Goal: Task Accomplishment & Management: Use online tool/utility

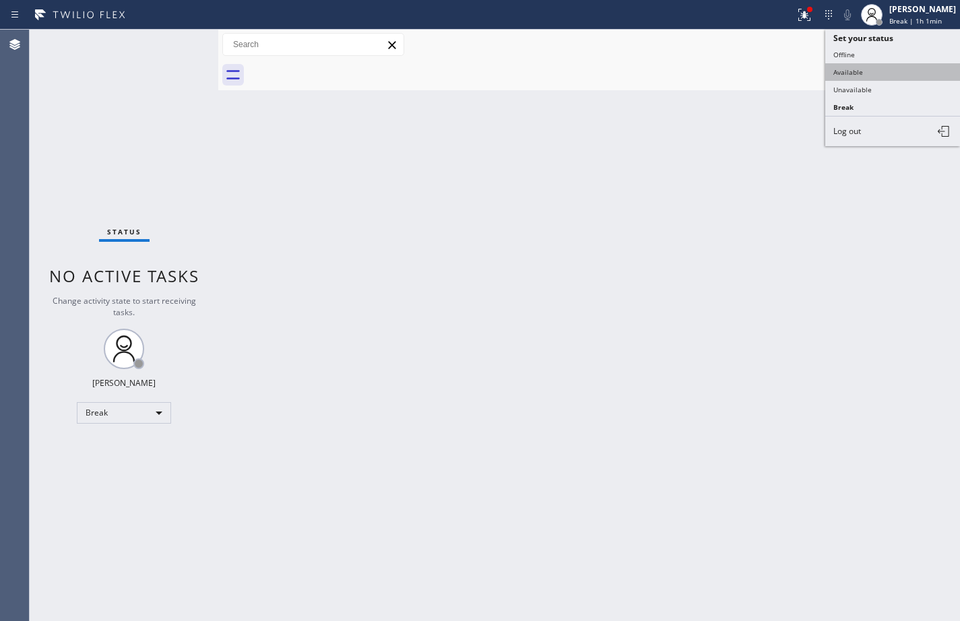
click at [882, 71] on button "Available" at bounding box center [892, 72] width 135 height 18
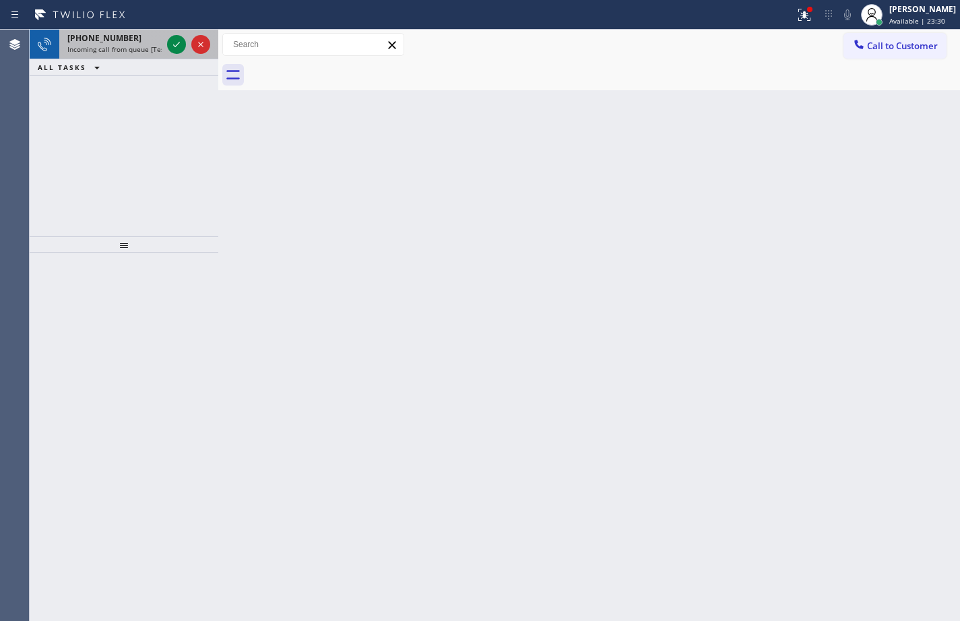
click at [162, 42] on div "[PHONE_NUMBER] Incoming call from queue [Test] All" at bounding box center [111, 45] width 105 height 30
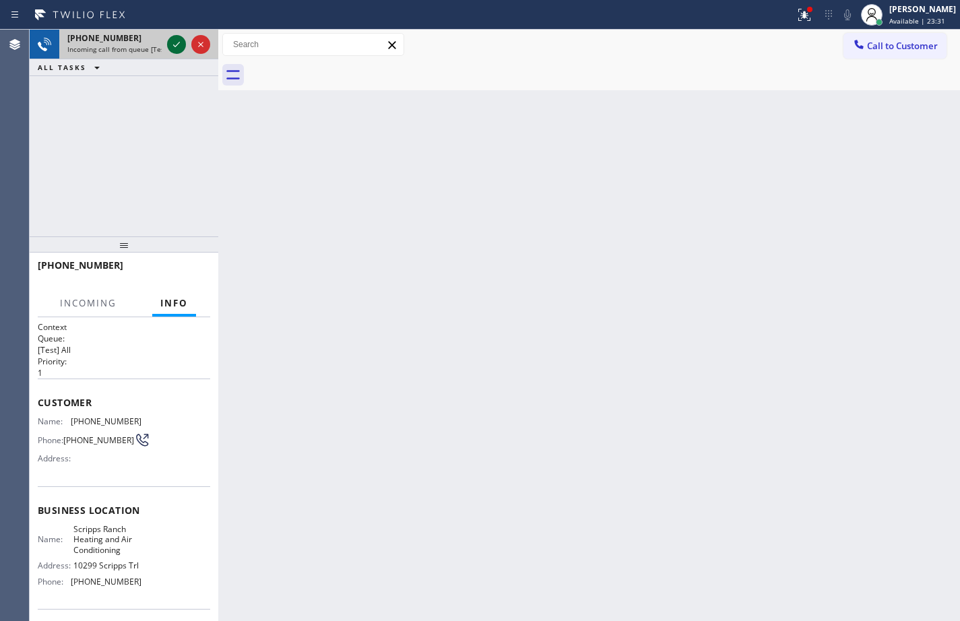
click at [171, 44] on icon at bounding box center [176, 44] width 16 height 16
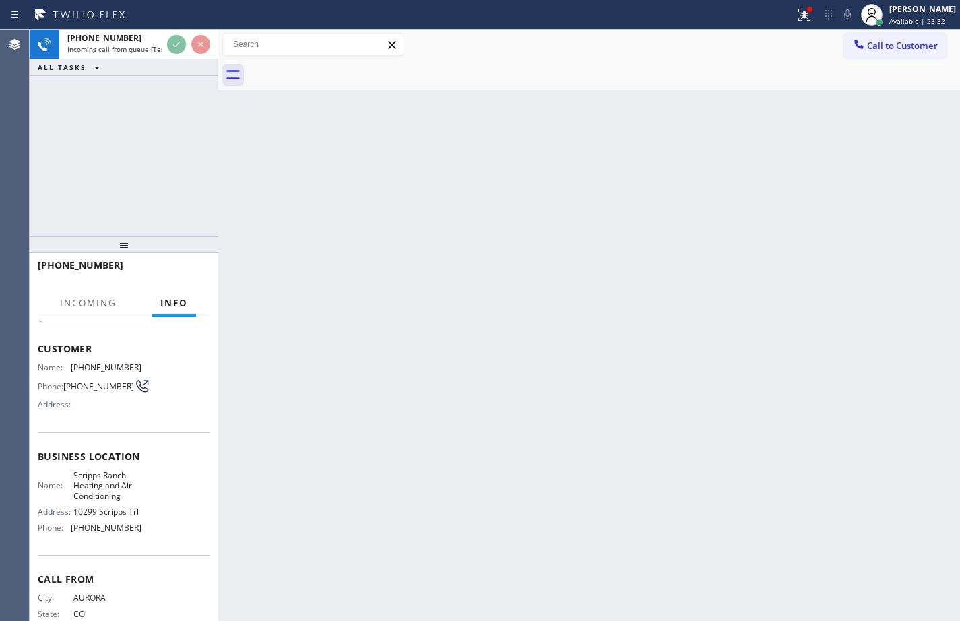
scroll to position [109, 0]
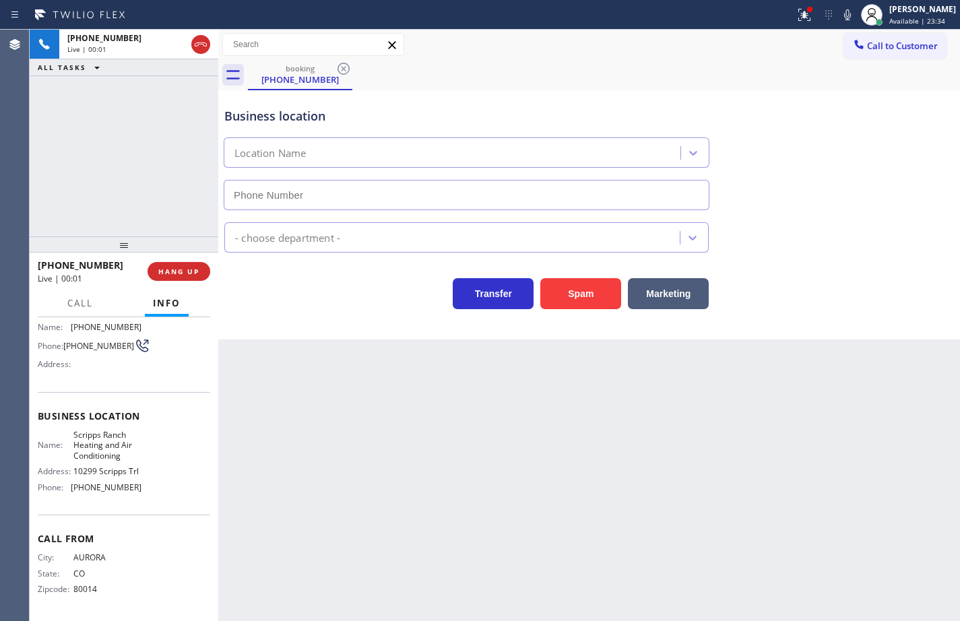
type input "[PHONE_NUMBER]"
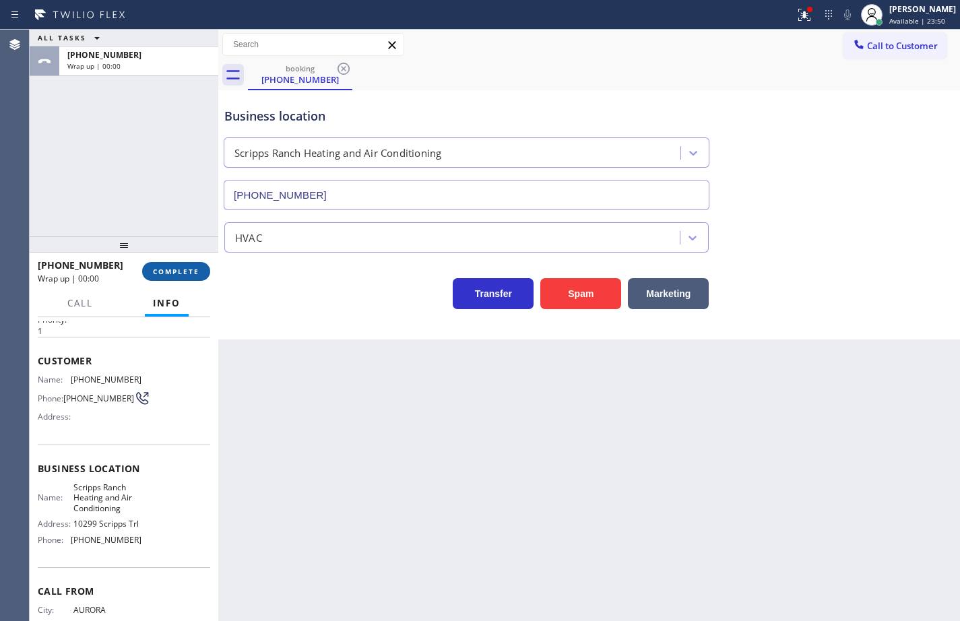
click at [196, 269] on span "COMPLETE" at bounding box center [176, 271] width 46 height 9
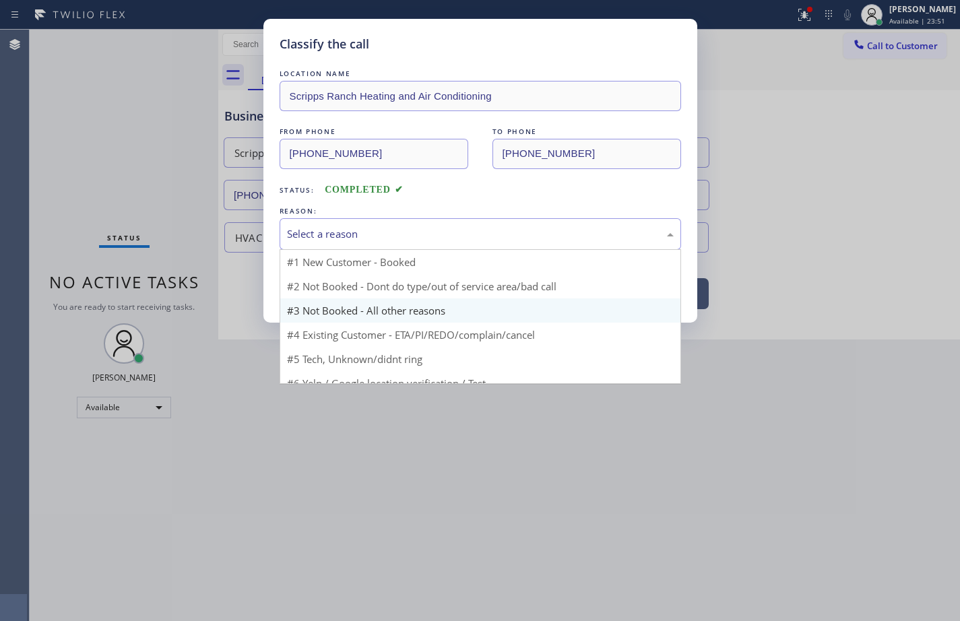
drag, startPoint x: 394, startPoint y: 237, endPoint x: 393, endPoint y: 293, distance: 55.9
click at [394, 236] on div "Select a reason" at bounding box center [480, 233] width 387 height 15
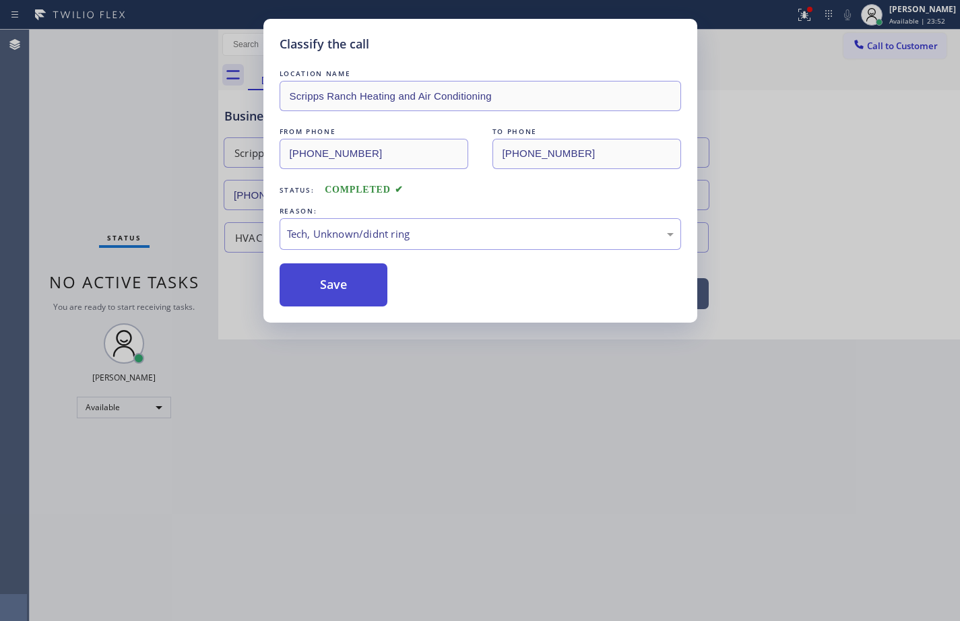
click at [352, 275] on button "Save" at bounding box center [333, 284] width 108 height 43
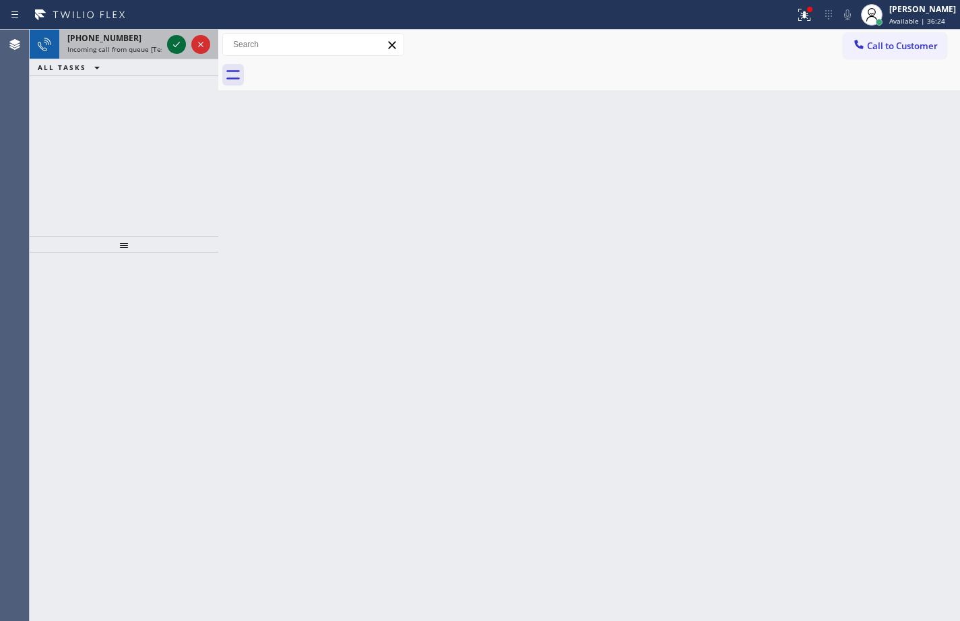
click at [170, 44] on icon at bounding box center [176, 44] width 16 height 16
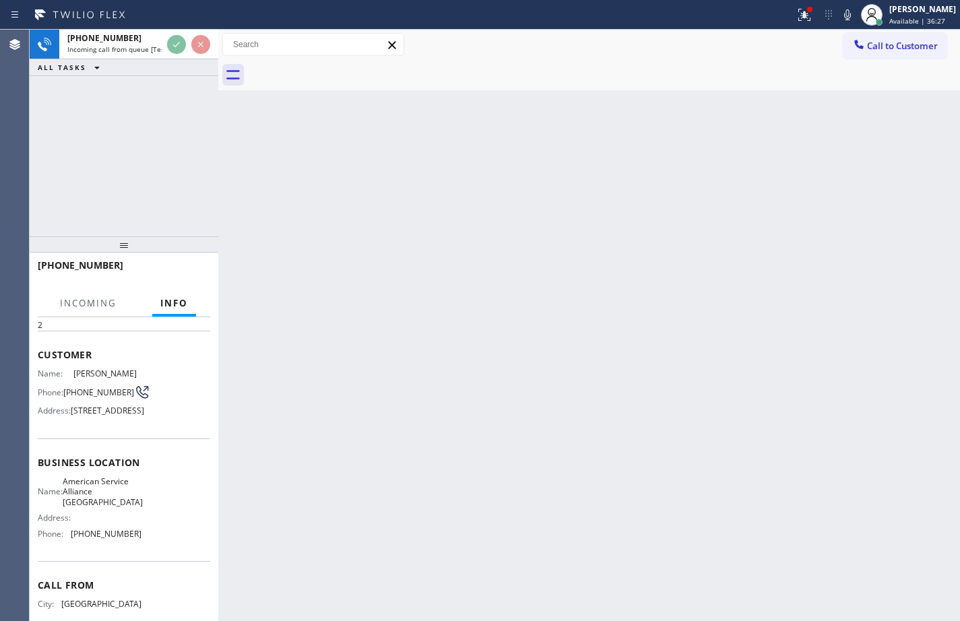
scroll to position [63, 0]
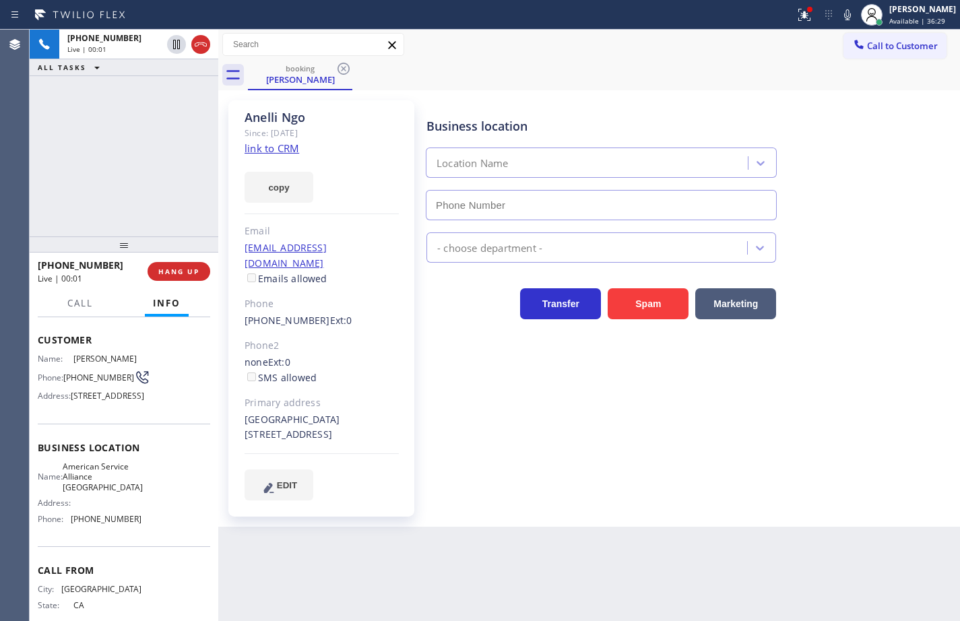
type input "[PHONE_NUMBER]"
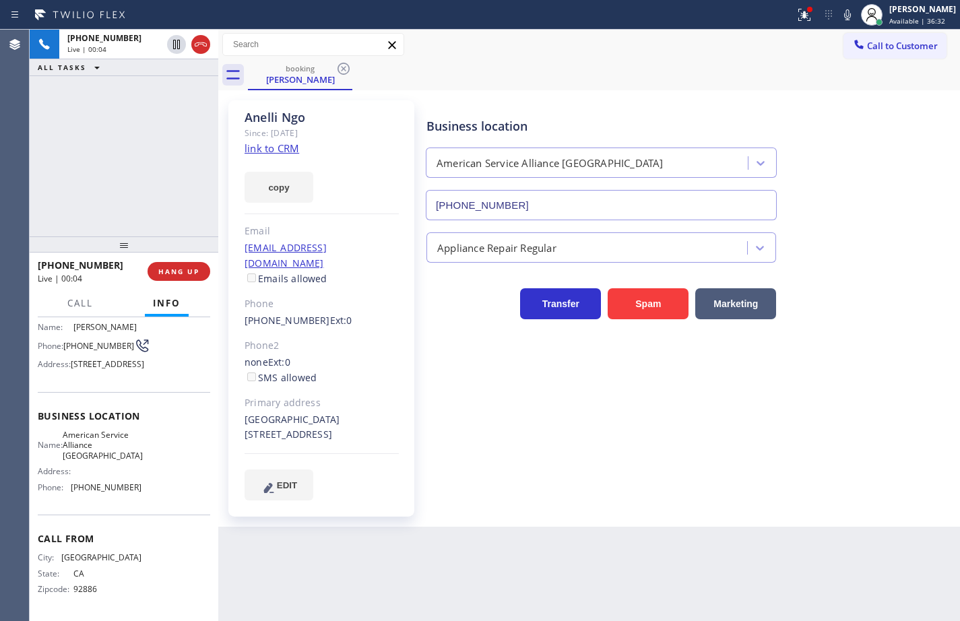
scroll to position [130, 0]
click at [296, 148] on link "link to CRM" at bounding box center [271, 147] width 55 height 13
click at [300, 196] on button "copy" at bounding box center [278, 187] width 69 height 31
click at [844, 12] on icon at bounding box center [847, 14] width 7 height 11
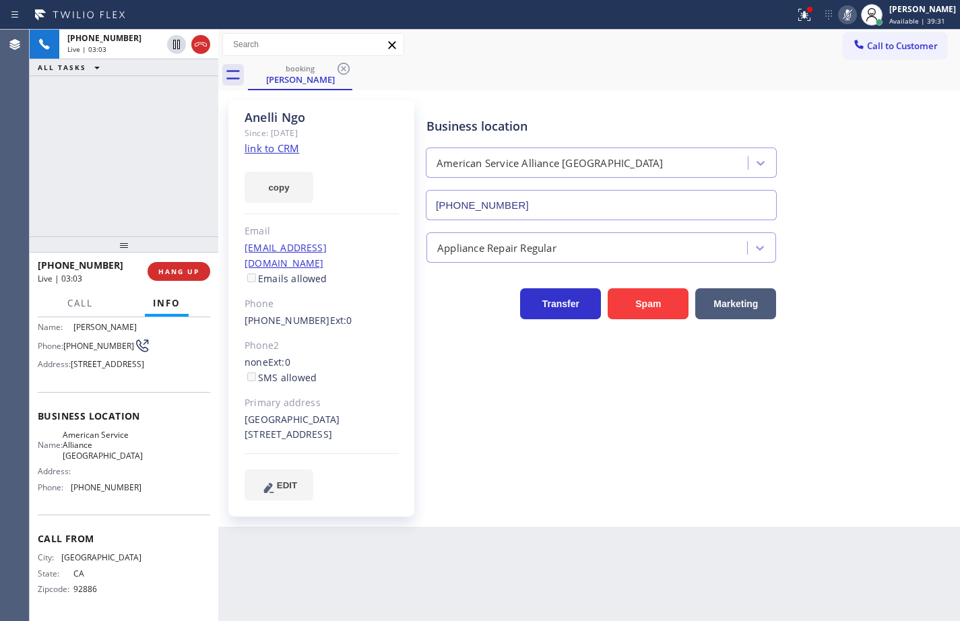
click at [842, 12] on rect at bounding box center [846, 13] width 9 height 9
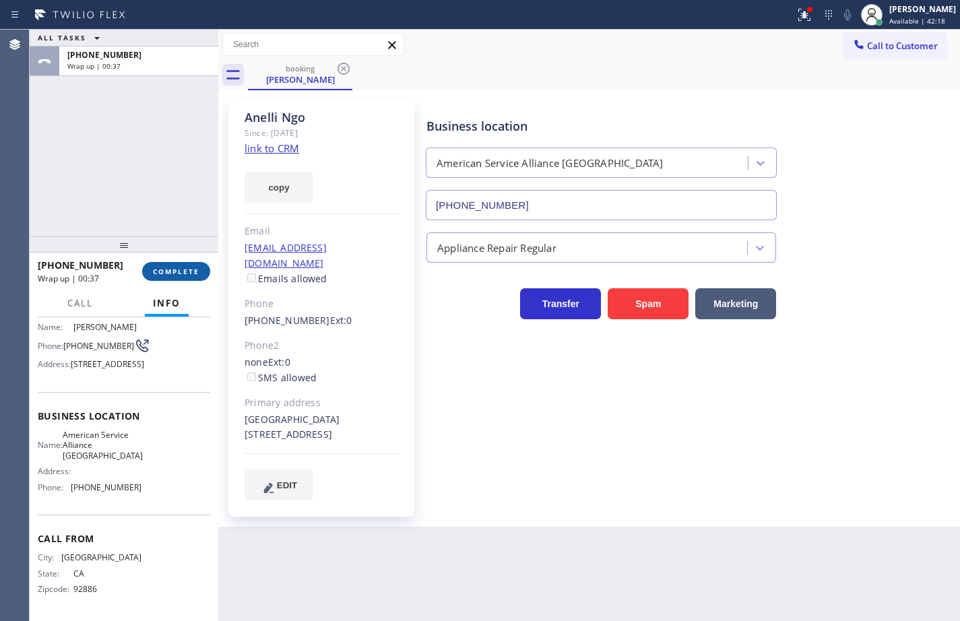
click at [199, 269] on button "COMPLETE" at bounding box center [176, 271] width 68 height 19
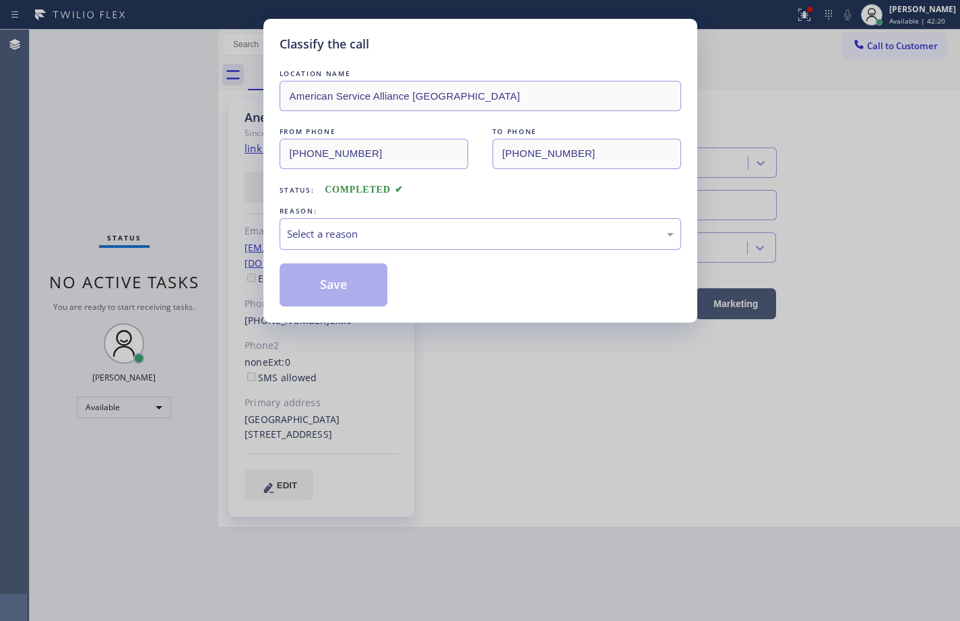
click at [372, 234] on div "Select a reason" at bounding box center [480, 233] width 387 height 15
click at [345, 278] on button "Save" at bounding box center [333, 284] width 108 height 43
